Goal: Transaction & Acquisition: Book appointment/travel/reservation

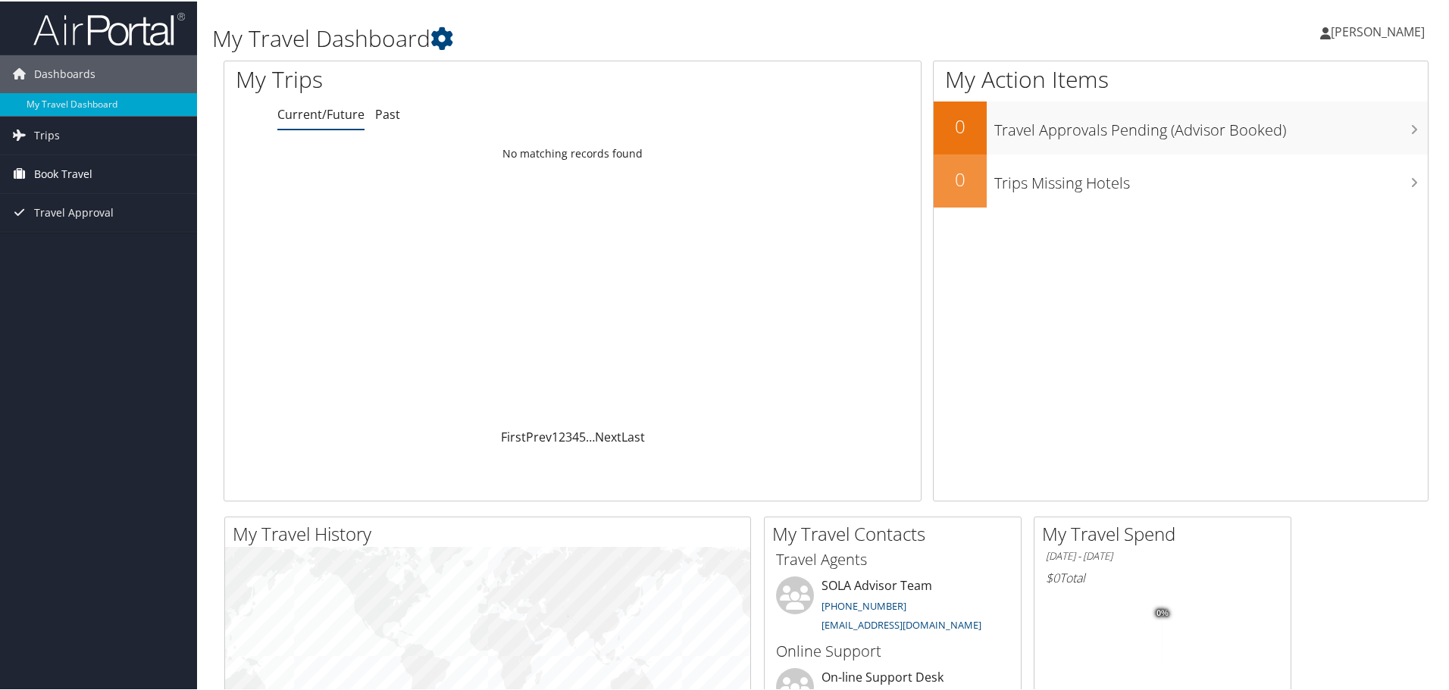
click at [21, 168] on icon at bounding box center [19, 172] width 23 height 23
click at [27, 228] on link "Book/Manage Online Trips" at bounding box center [98, 225] width 197 height 23
